Goal: Transaction & Acquisition: Purchase product/service

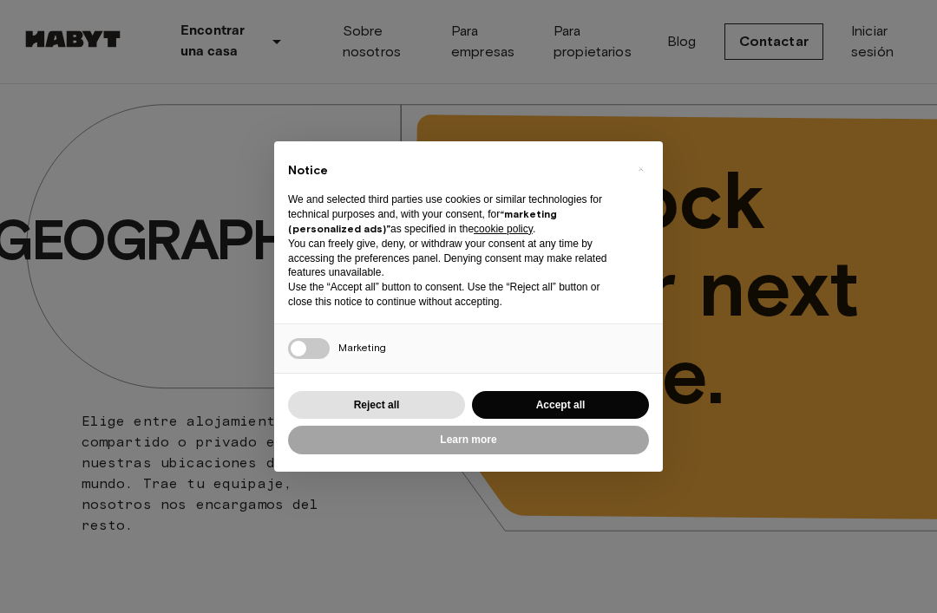
click at [407, 403] on button "Reject all" at bounding box center [376, 405] width 177 height 29
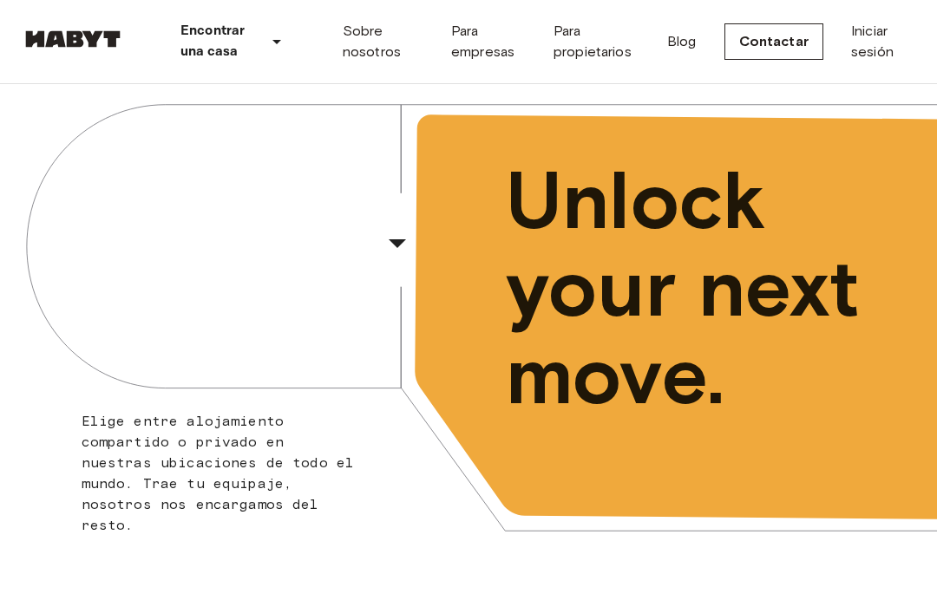
click at [393, 249] on div "​" at bounding box center [420, 258] width 179 height 36
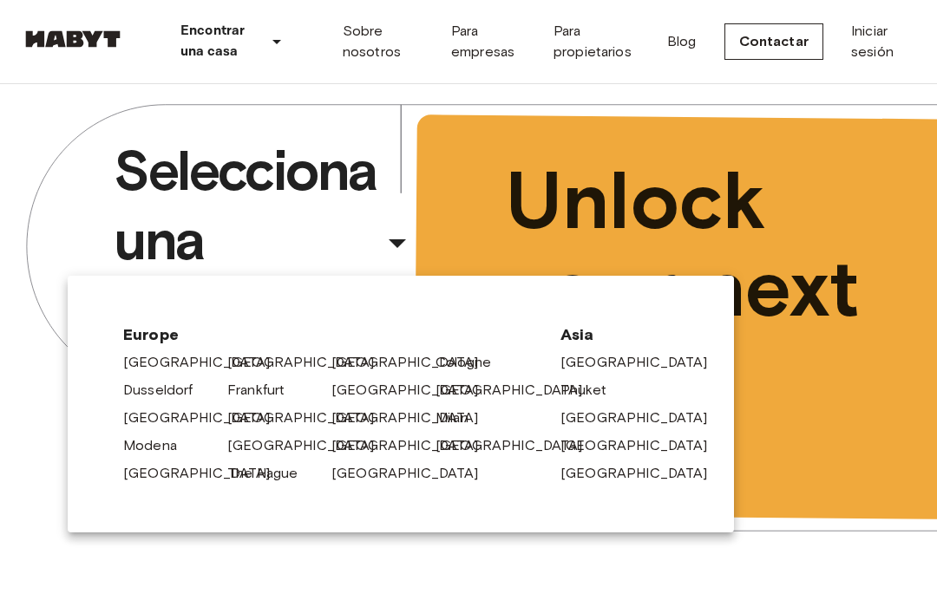
click at [365, 419] on link "[GEOGRAPHIC_DATA]" at bounding box center [413, 418] width 165 height 21
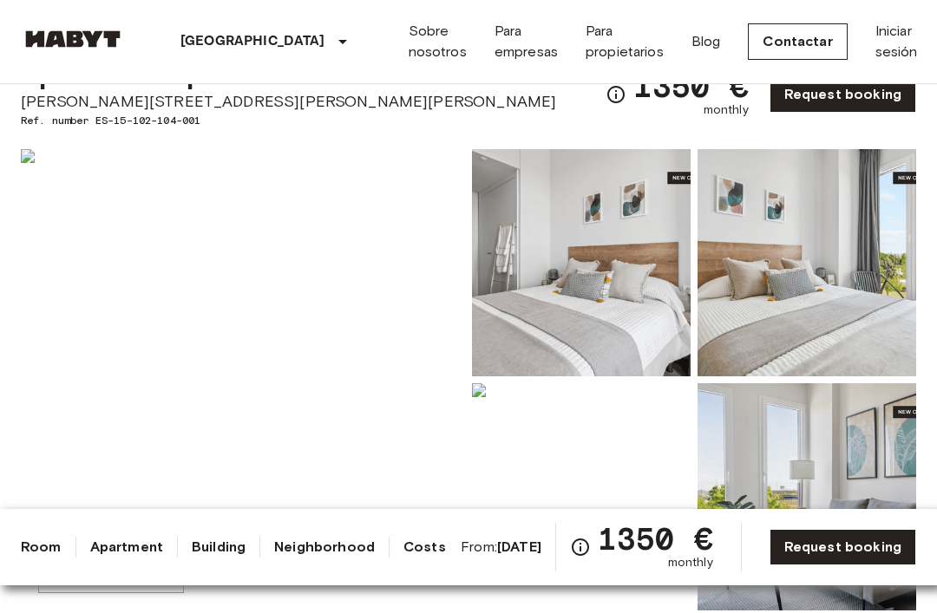
scroll to position [87, 0]
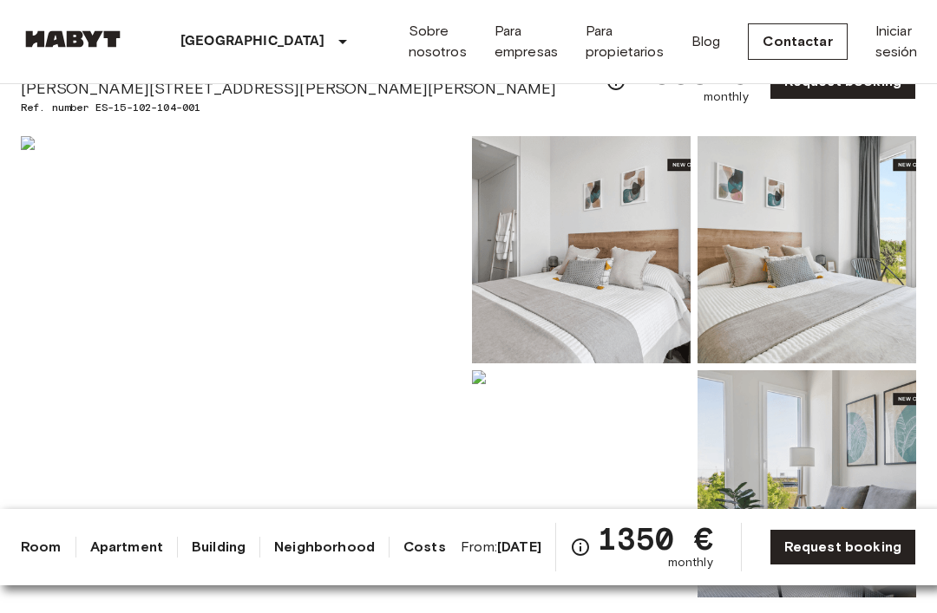
click at [556, 272] on img at bounding box center [581, 249] width 219 height 227
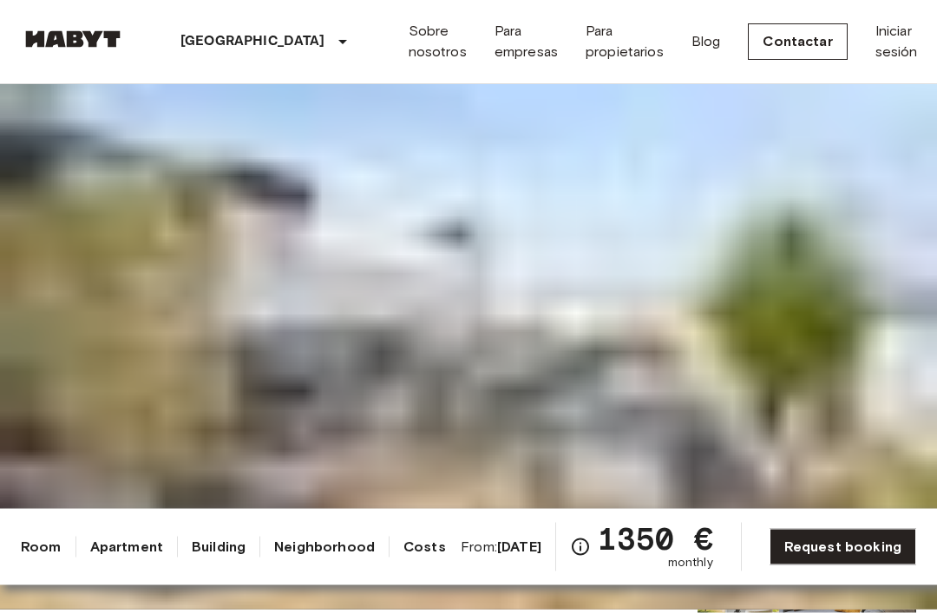
scroll to position [0, 0]
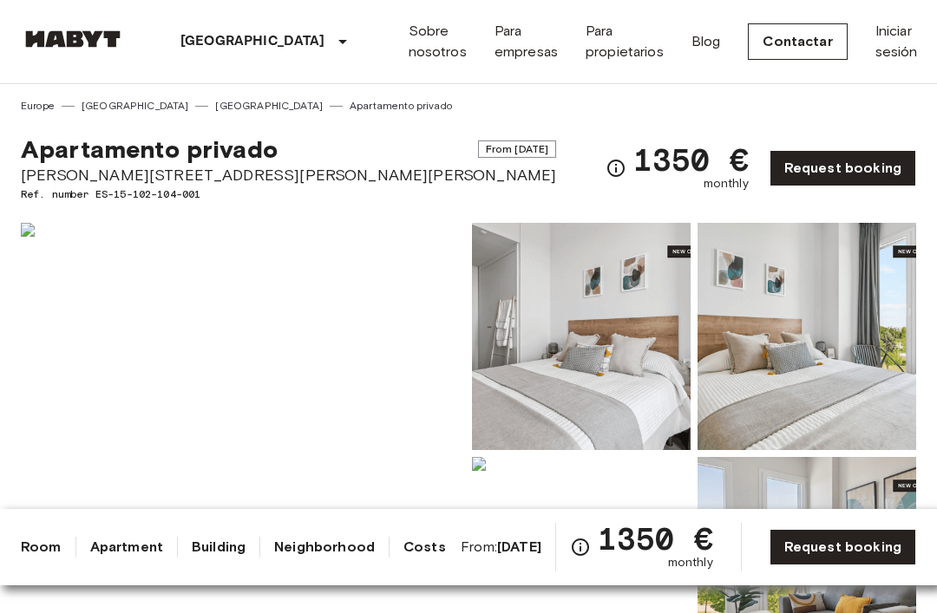
click at [215, 108] on link "[GEOGRAPHIC_DATA]" at bounding box center [269, 106] width 108 height 16
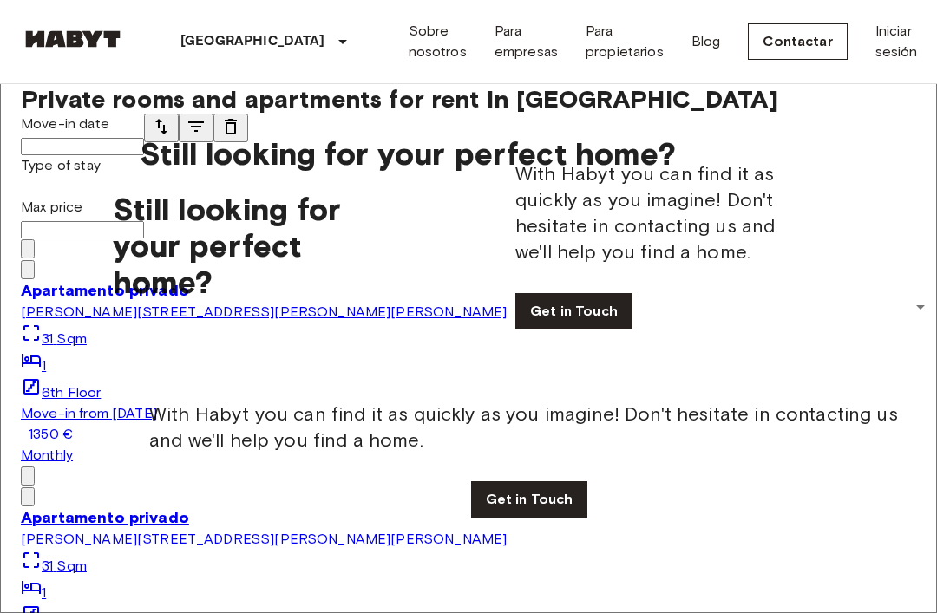
scroll to position [1602, 0]
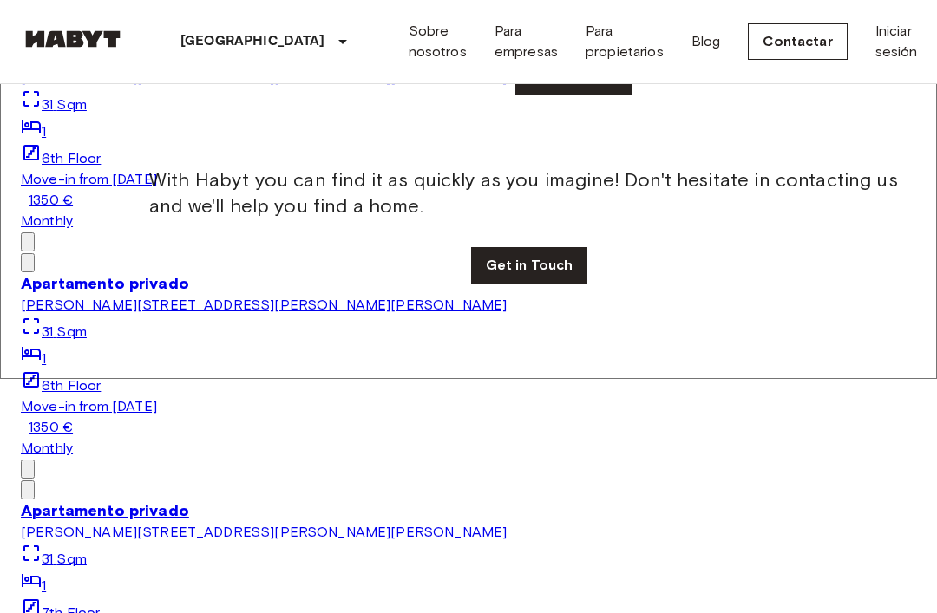
scroll to position [2331, 0]
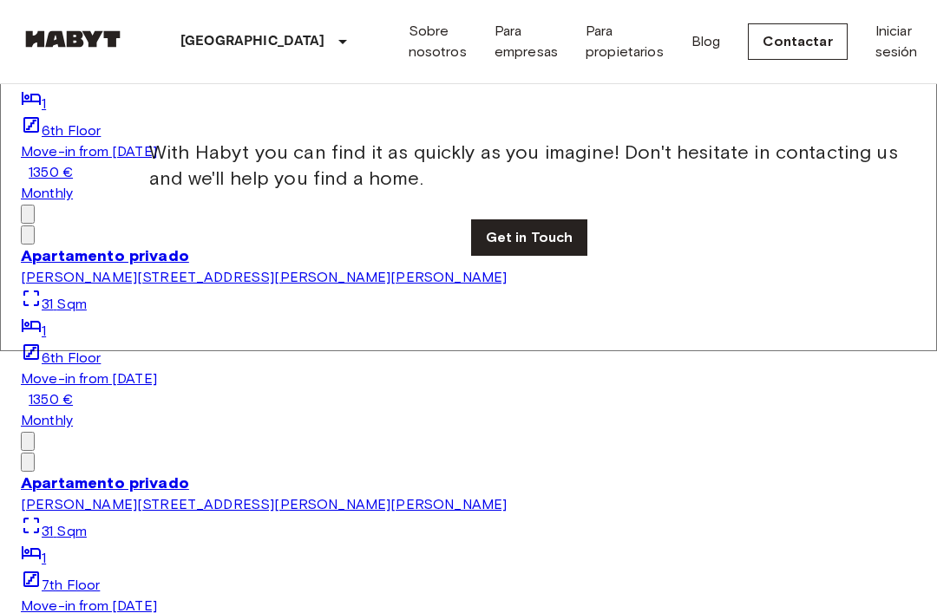
scroll to position [5168, 0]
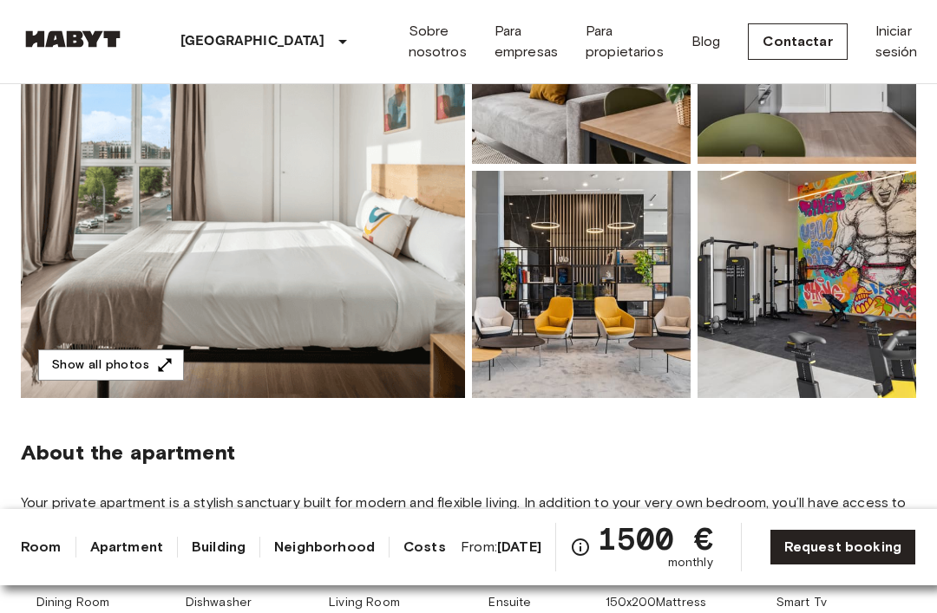
scroll to position [285, 0]
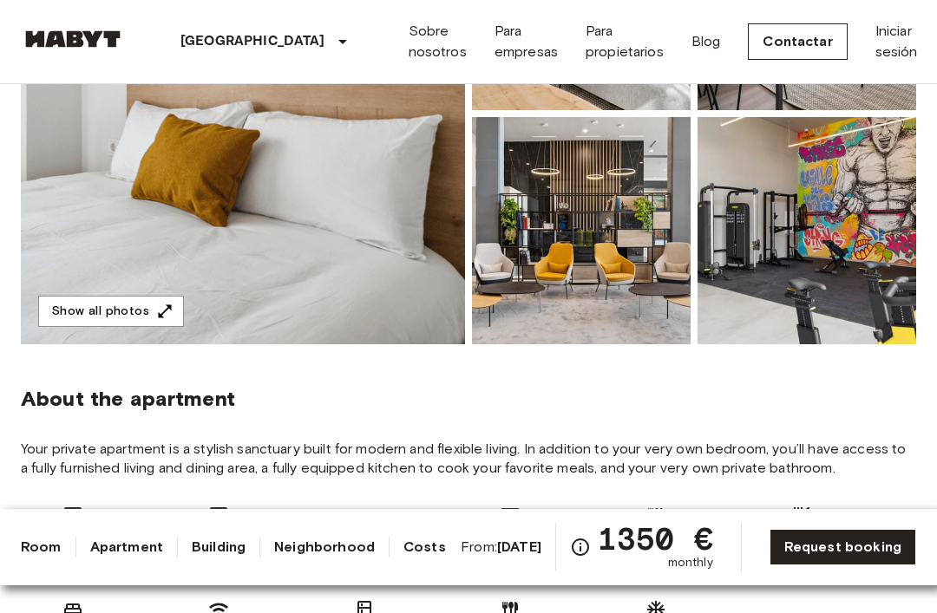
scroll to position [331, 0]
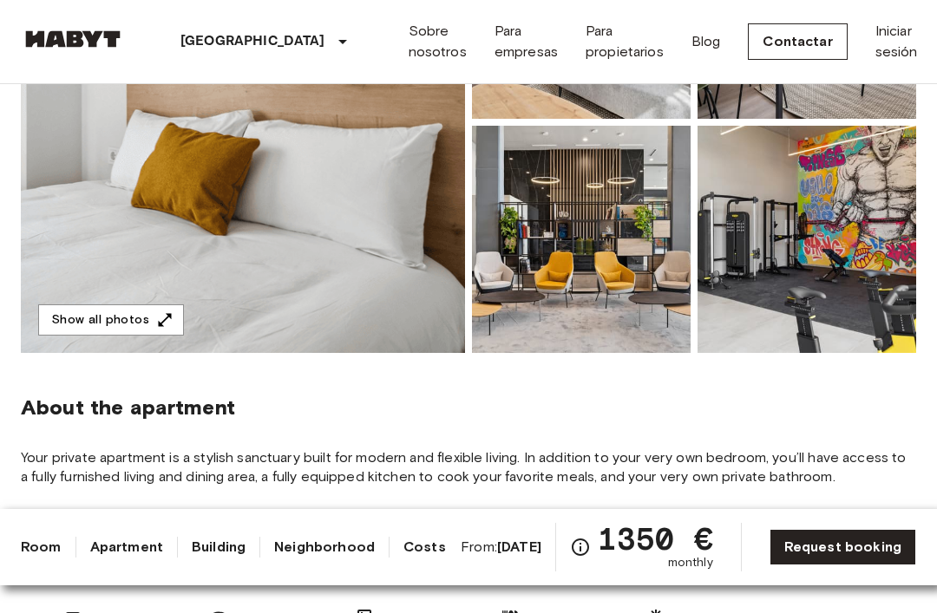
click at [171, 206] on img at bounding box center [243, 123] width 444 height 462
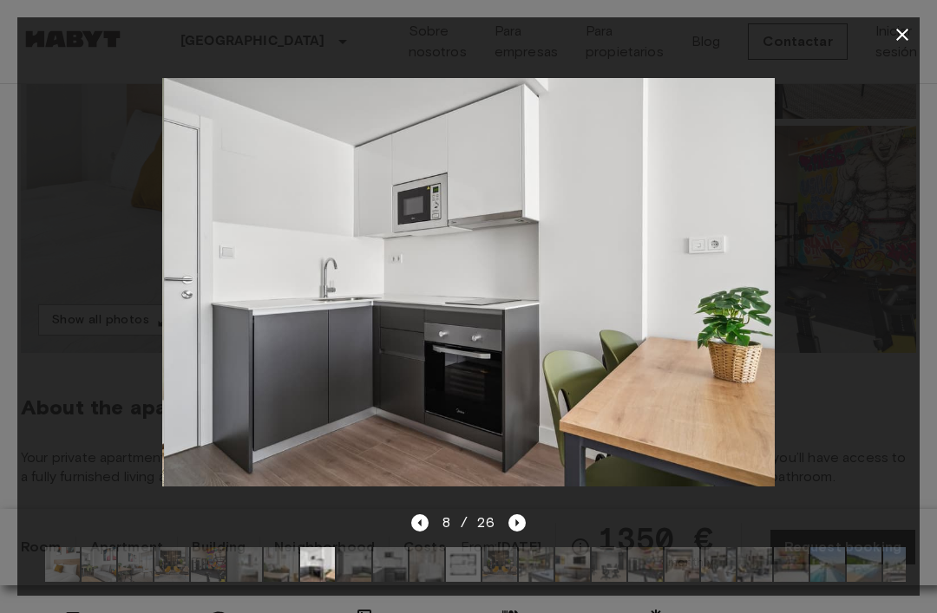
click at [892, 36] on icon "button" at bounding box center [902, 34] width 21 height 21
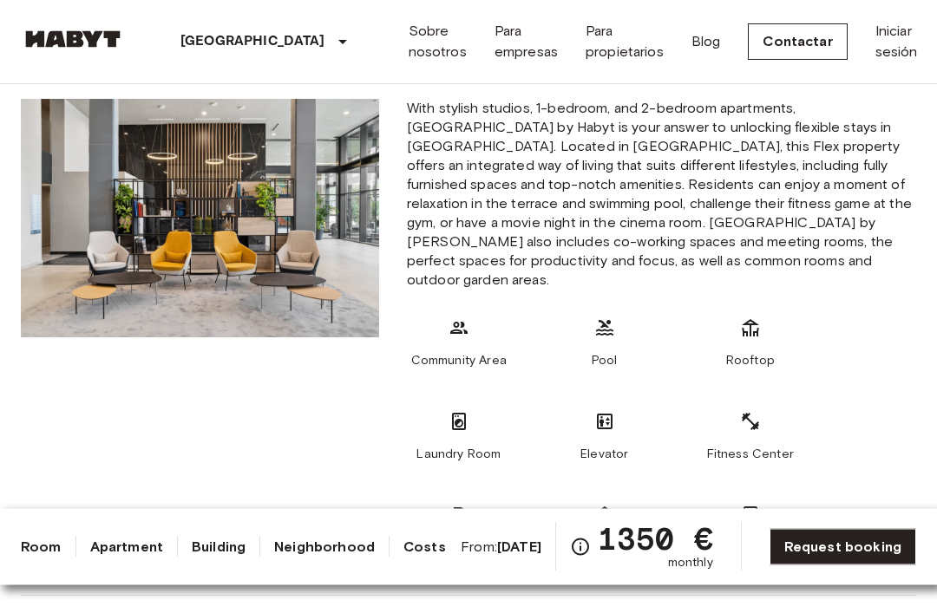
scroll to position [951, 0]
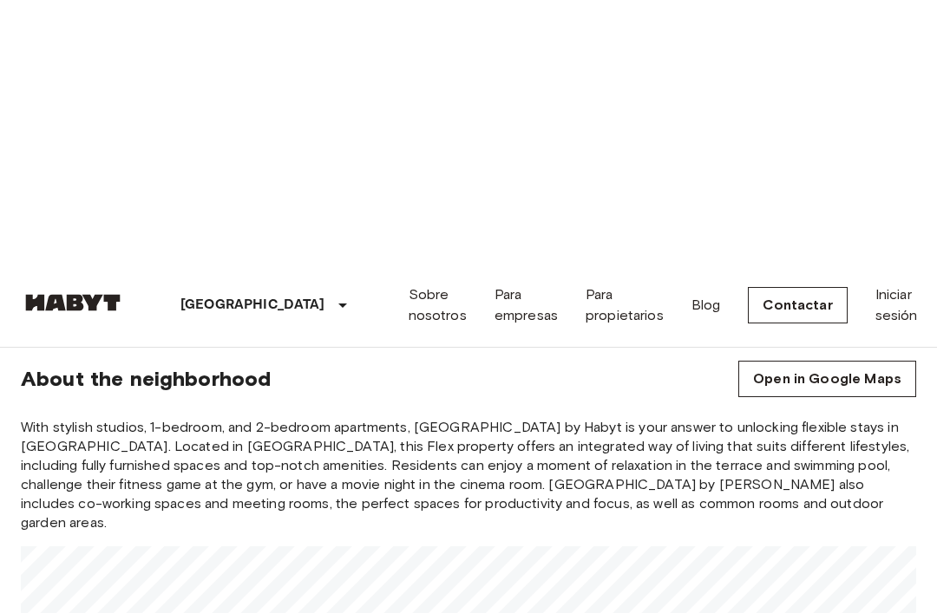
scroll to position [815, 0]
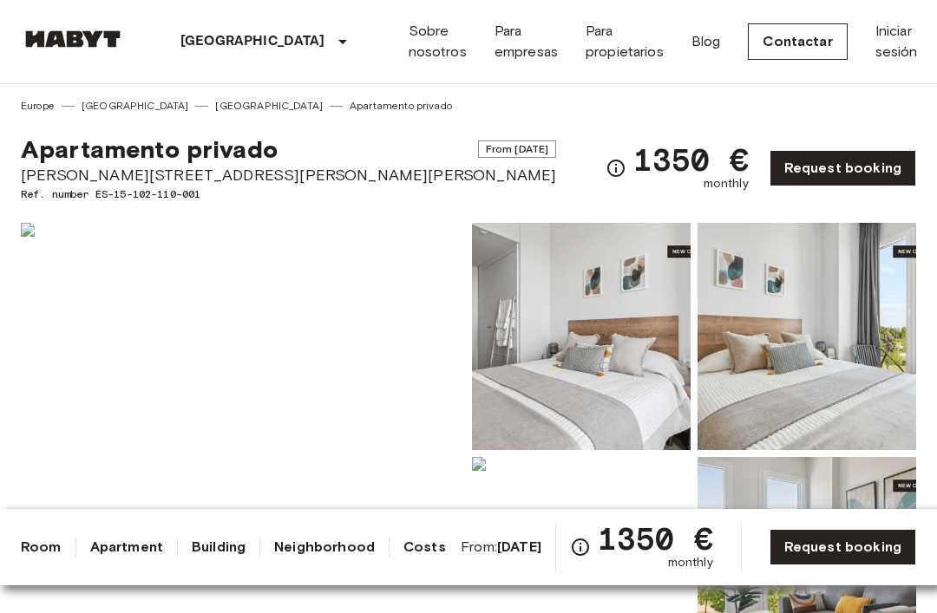
click at [551, 356] on img at bounding box center [581, 336] width 219 height 227
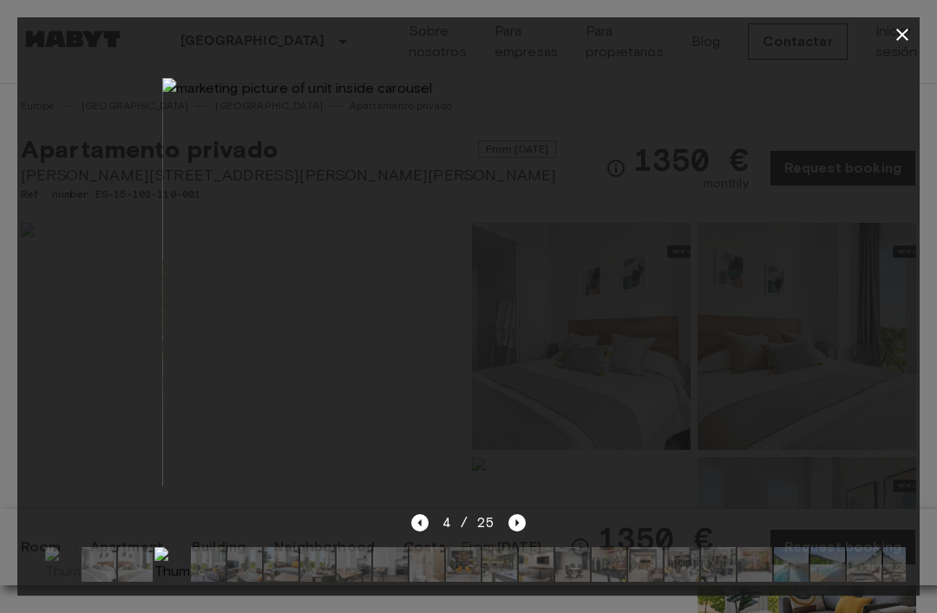
click at [902, 39] on icon "button" at bounding box center [902, 34] width 21 height 21
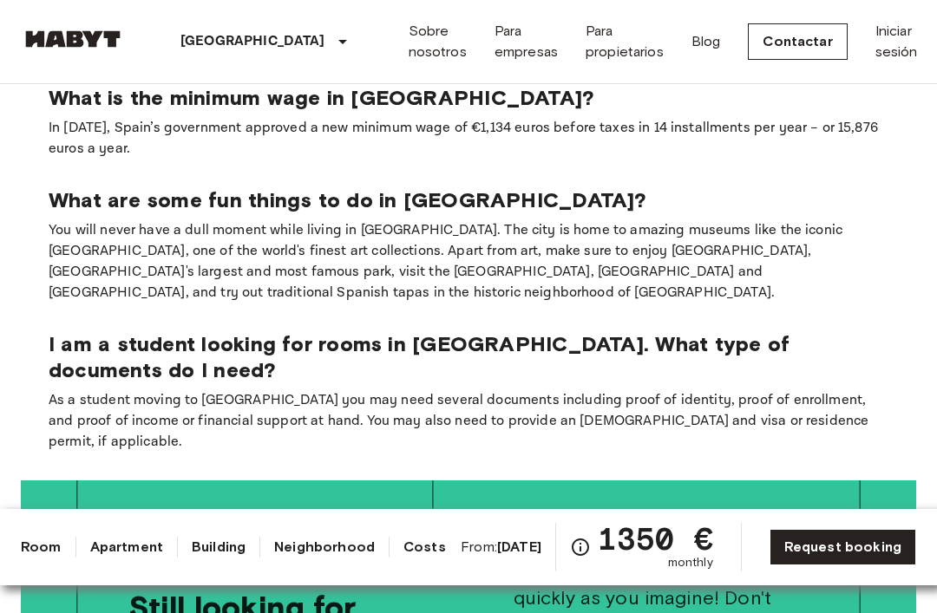
scroll to position [3194, 0]
